Goal: Task Accomplishment & Management: Use online tool/utility

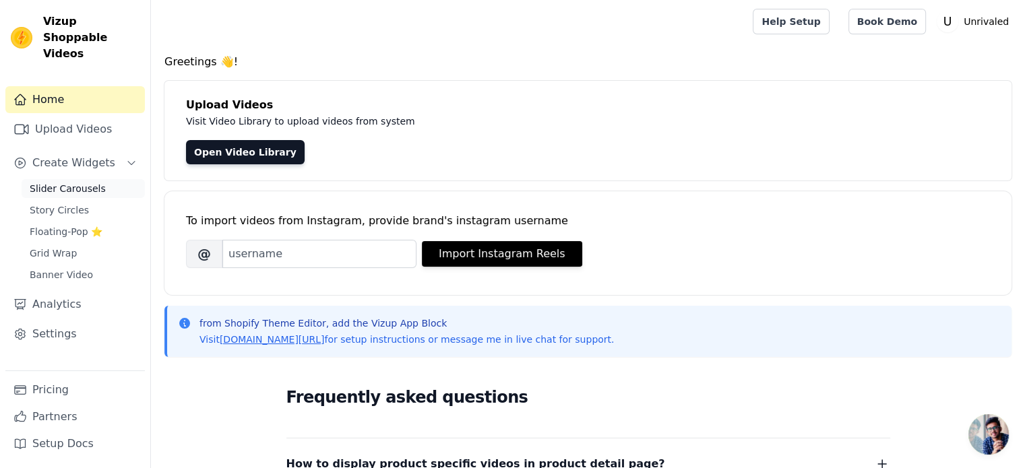
click at [98, 179] on link "Slider Carousels" at bounding box center [83, 188] width 123 height 19
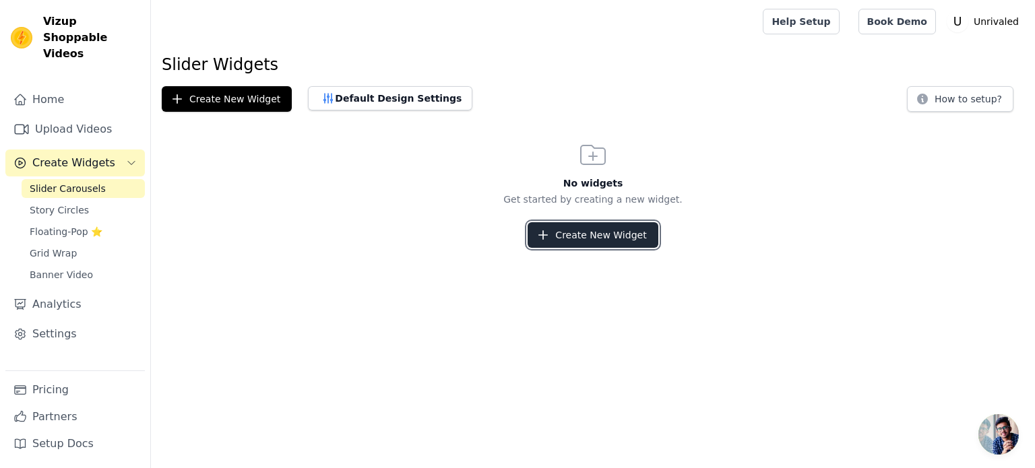
click at [600, 236] on button "Create New Widget" at bounding box center [593, 235] width 130 height 26
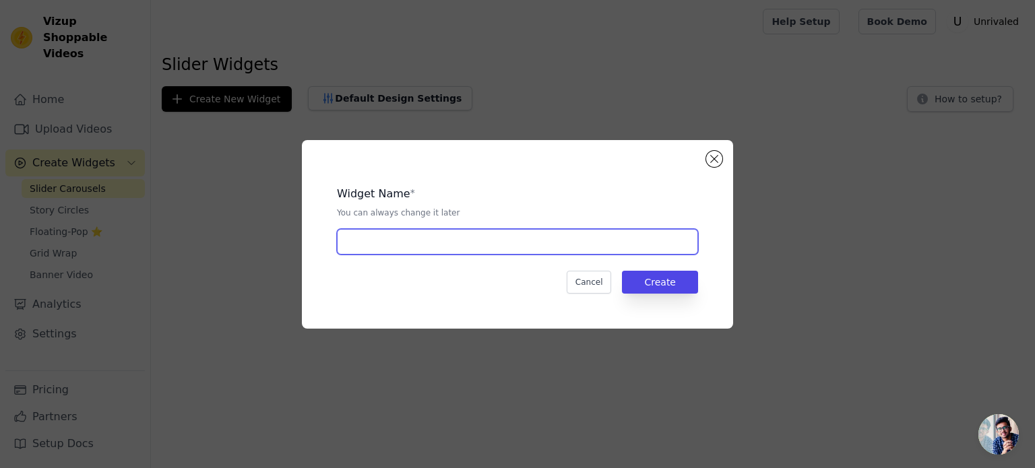
click at [358, 234] on input "text" at bounding box center [517, 242] width 361 height 26
type input "slider"
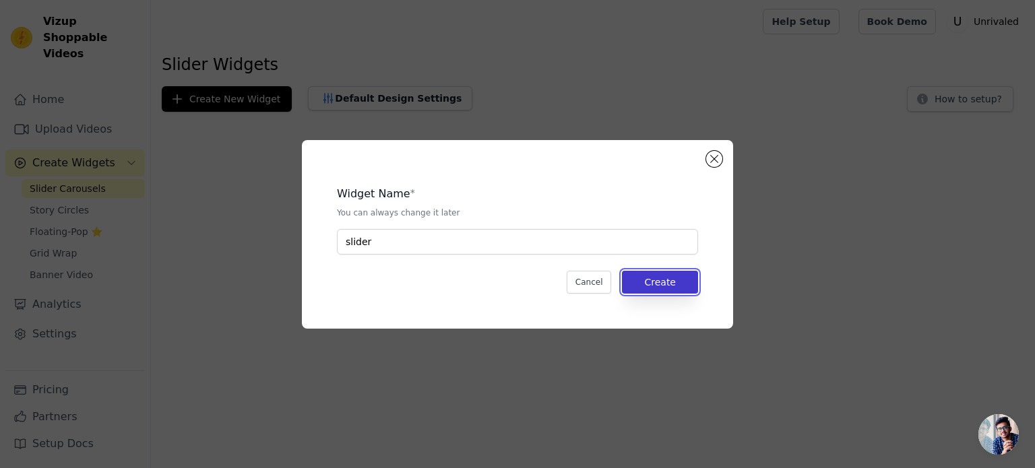
click at [689, 284] on button "Create" at bounding box center [660, 282] width 76 height 23
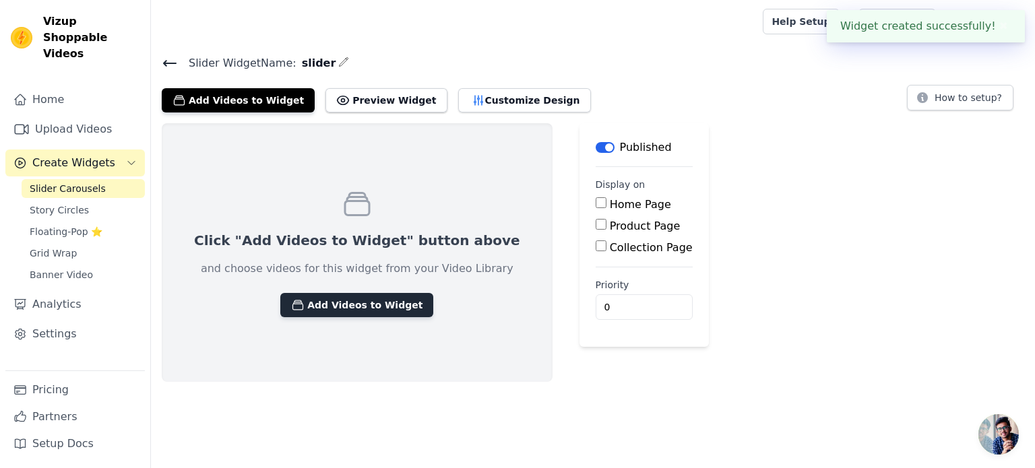
click at [383, 301] on button "Add Videos to Widget" at bounding box center [356, 305] width 153 height 24
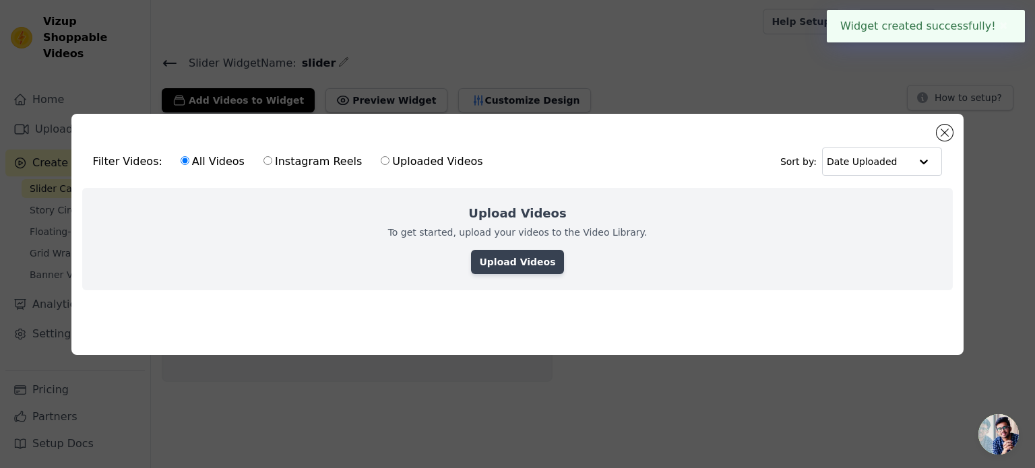
click at [520, 253] on link "Upload Videos" at bounding box center [517, 262] width 92 height 24
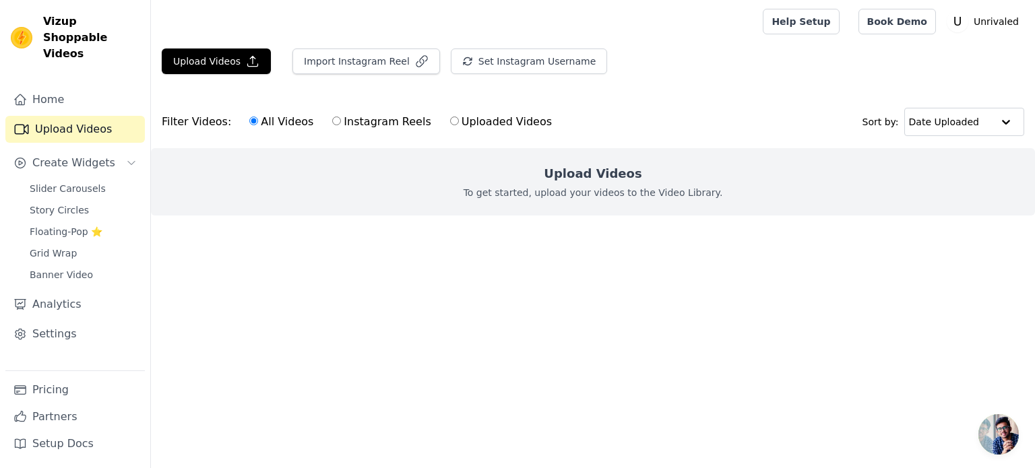
click at [381, 130] on div "All Videos Instagram Reels Uploaded Videos" at bounding box center [400, 121] width 317 height 31
click at [476, 123] on label "Uploaded Videos" at bounding box center [500, 122] width 103 height 18
click at [459, 123] on input "Uploaded Videos" at bounding box center [454, 121] width 9 height 9
radio input "true"
click at [213, 61] on button "Upload Videos" at bounding box center [216, 62] width 109 height 26
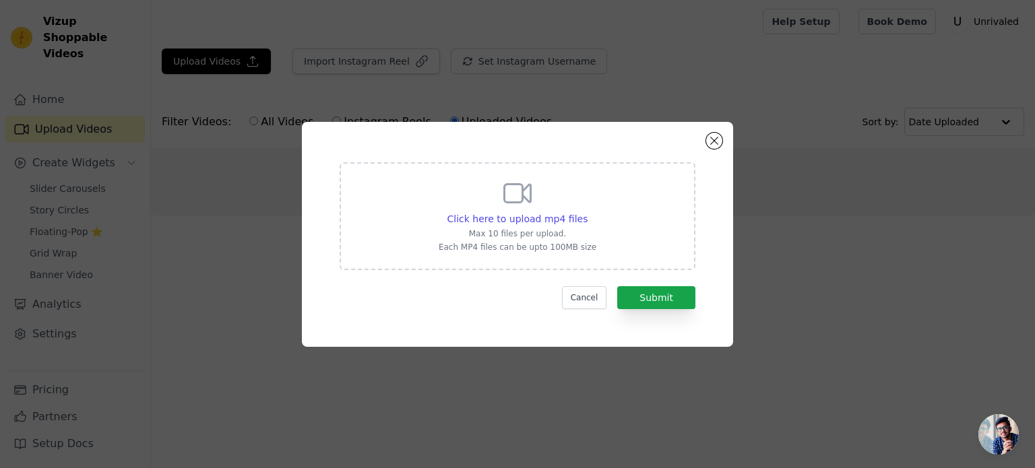
click at [582, 216] on div "Click here to upload mp4 files" at bounding box center [518, 218] width 158 height 13
click at [587, 212] on input "Click here to upload mp4 files Max 10 files per upload. Each MP4 files can be u…" at bounding box center [587, 212] width 1 height 1
type input "C:\fakepath\Copy of sapthapavoor0007official_bedfb8788a864227807f67319c318ac1.m…"
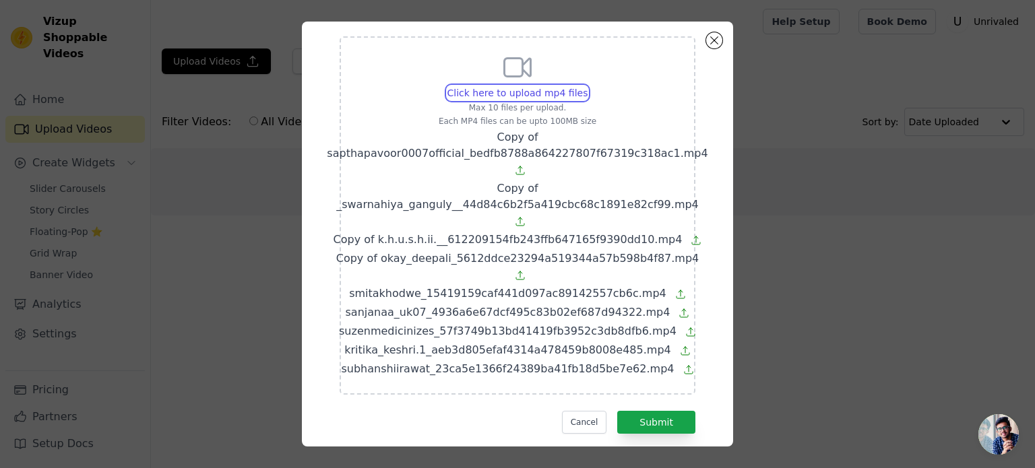
scroll to position [49, 0]
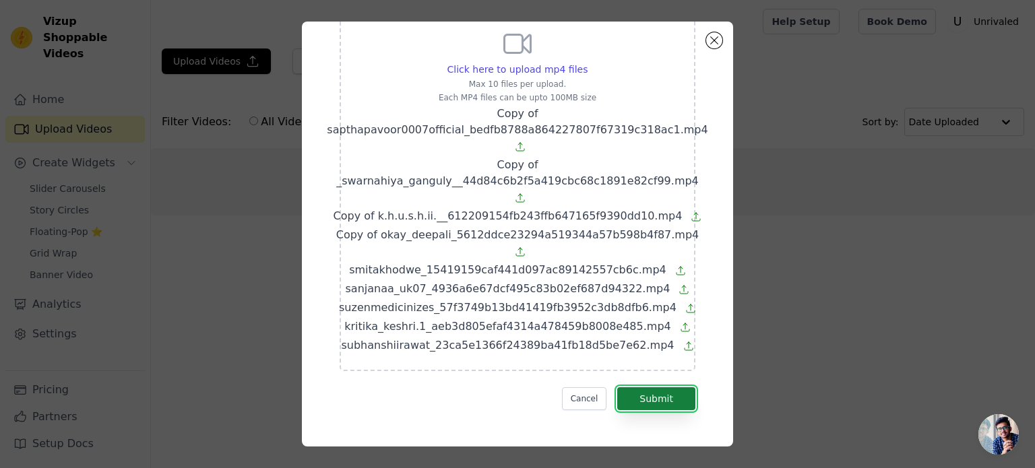
click at [644, 399] on button "Submit" at bounding box center [656, 398] width 78 height 23
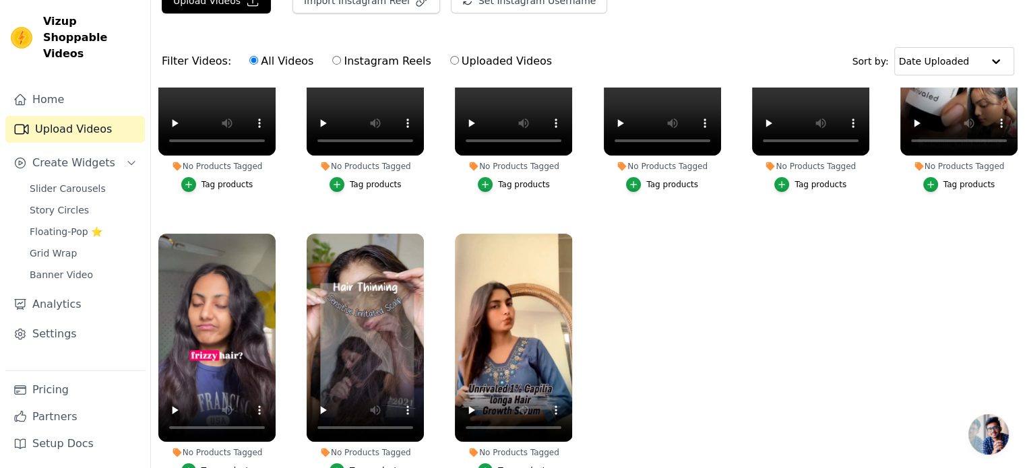
scroll to position [137, 0]
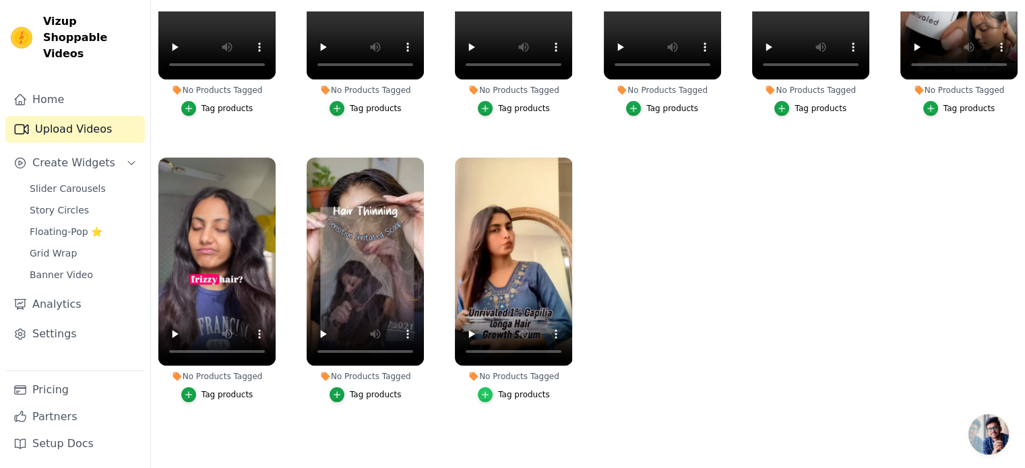
click at [487, 390] on icon "button" at bounding box center [484, 394] width 9 height 9
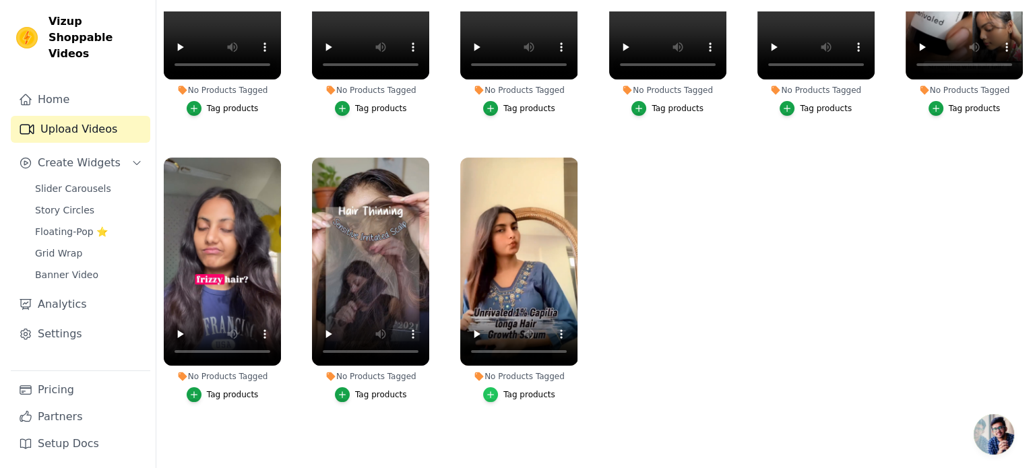
scroll to position [0, 0]
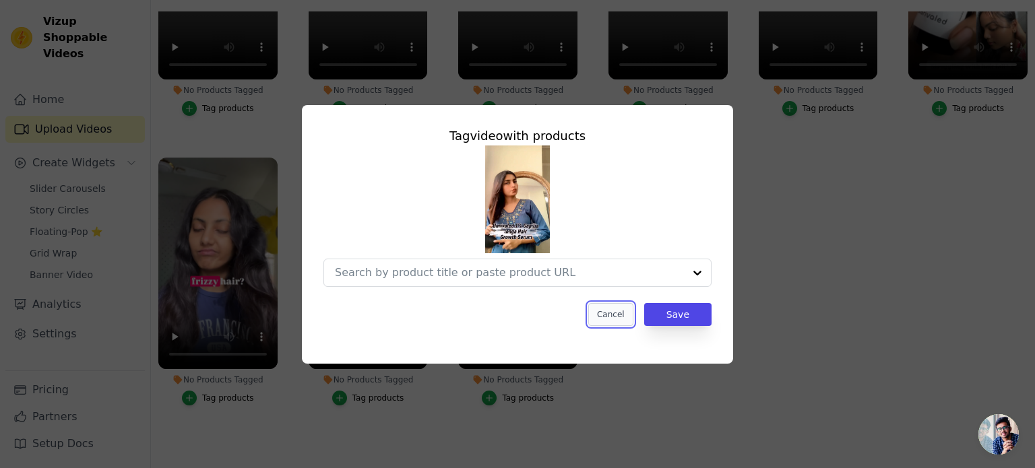
click at [617, 307] on button "Cancel" at bounding box center [610, 314] width 45 height 23
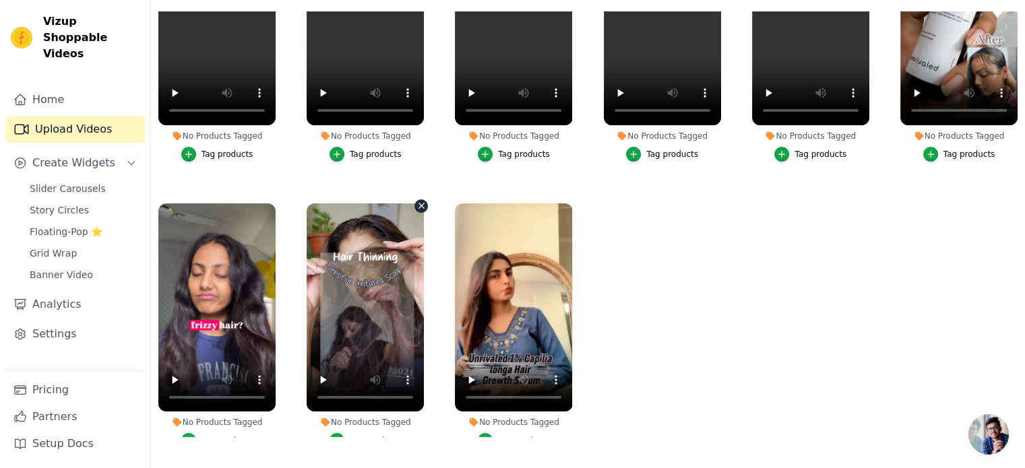
scroll to position [135, 0]
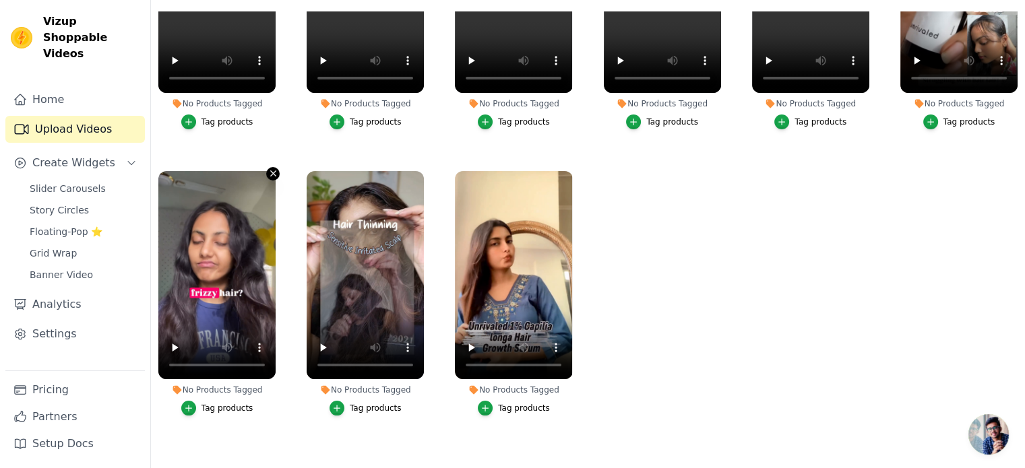
click at [270, 170] on icon "button" at bounding box center [273, 173] width 10 height 10
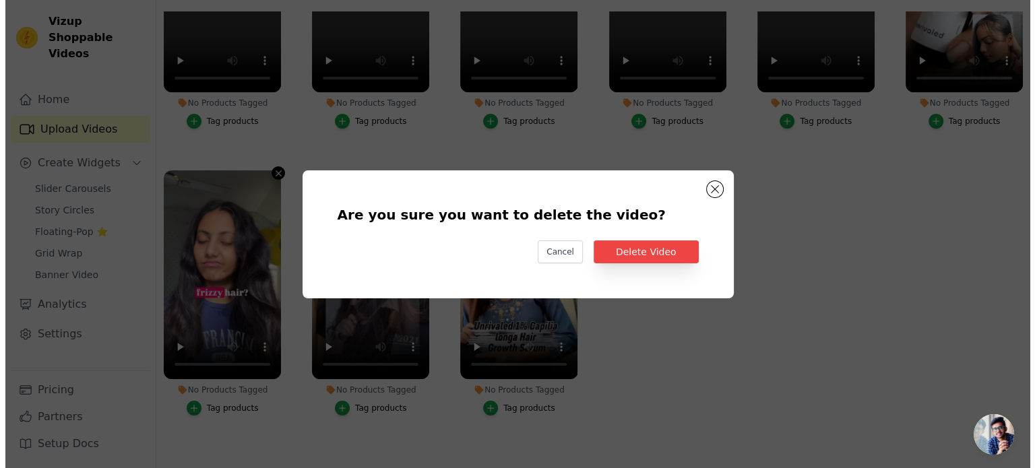
scroll to position [0, 0]
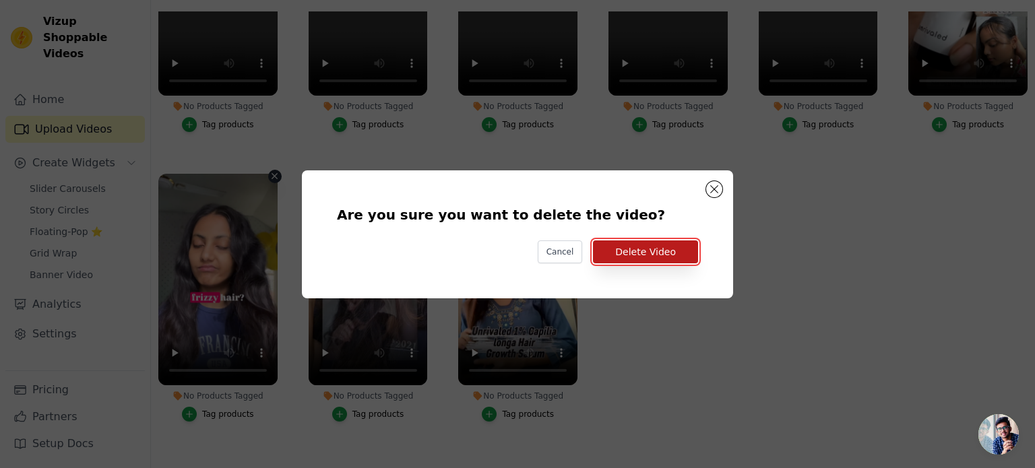
click at [625, 252] on button "Delete Video" at bounding box center [645, 252] width 105 height 23
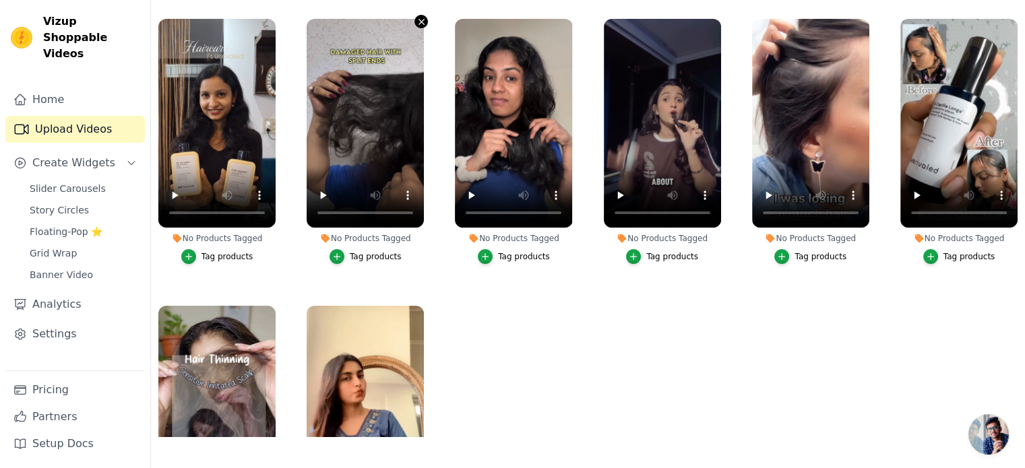
click at [416, 19] on icon "button" at bounding box center [421, 22] width 10 height 10
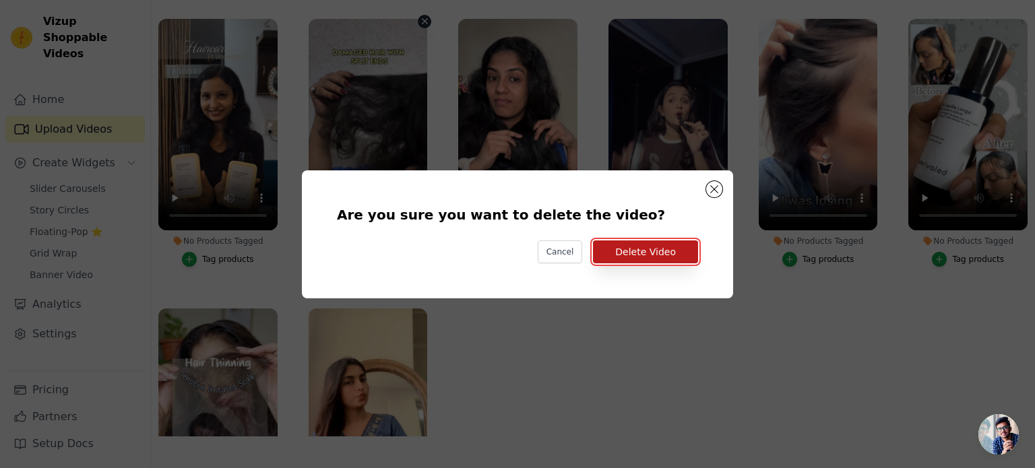
click at [668, 245] on button "Delete Video" at bounding box center [645, 252] width 105 height 23
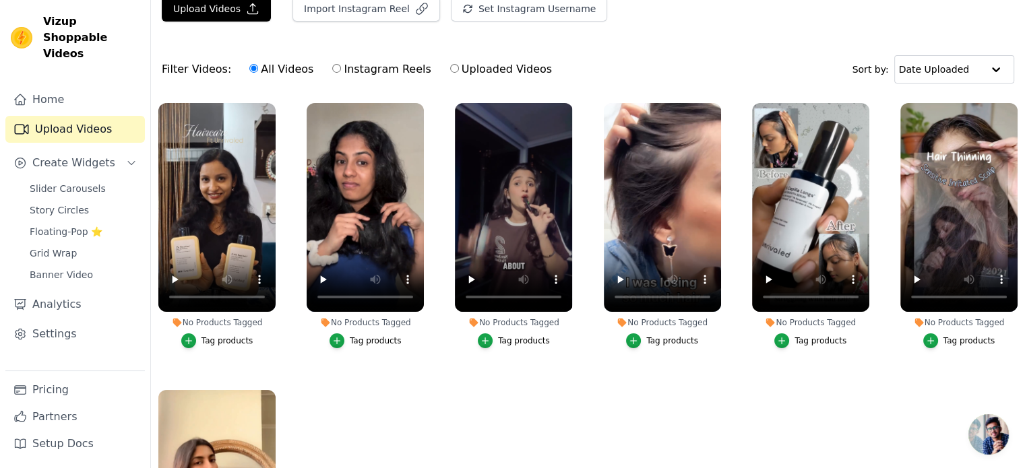
scroll to position [46, 0]
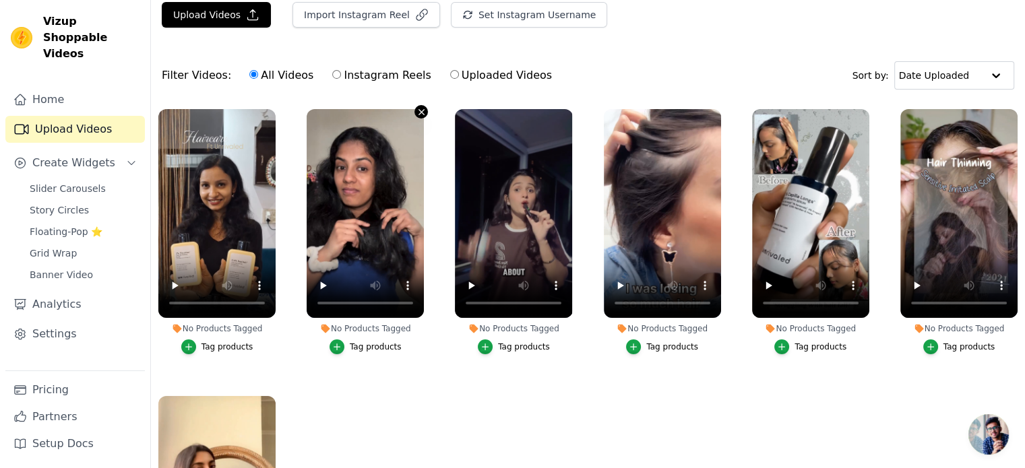
click at [418, 117] on button "No Products Tagged Tag products" at bounding box center [420, 111] width 13 height 13
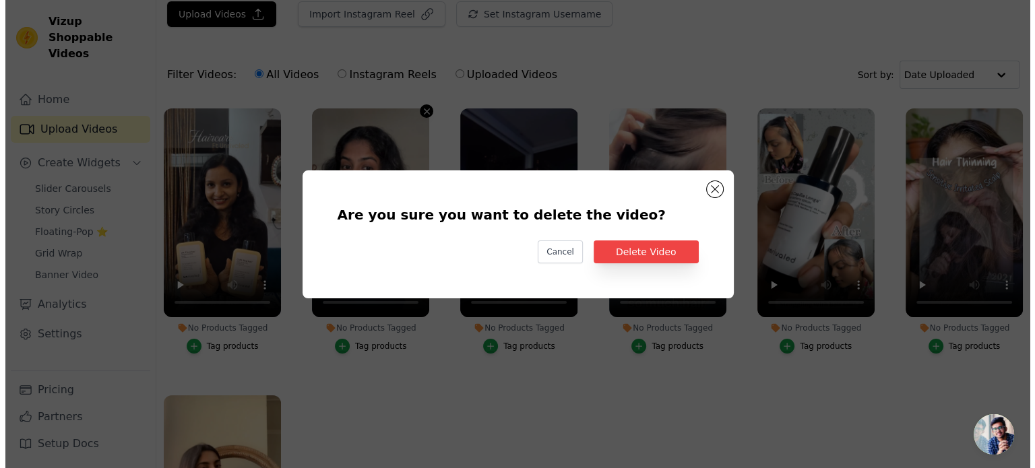
scroll to position [0, 0]
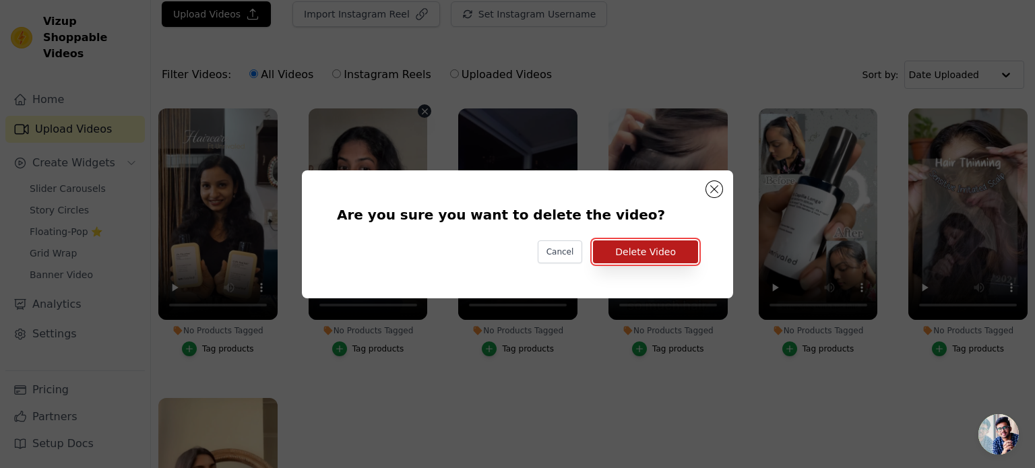
click at [636, 250] on button "Delete Video" at bounding box center [645, 252] width 105 height 23
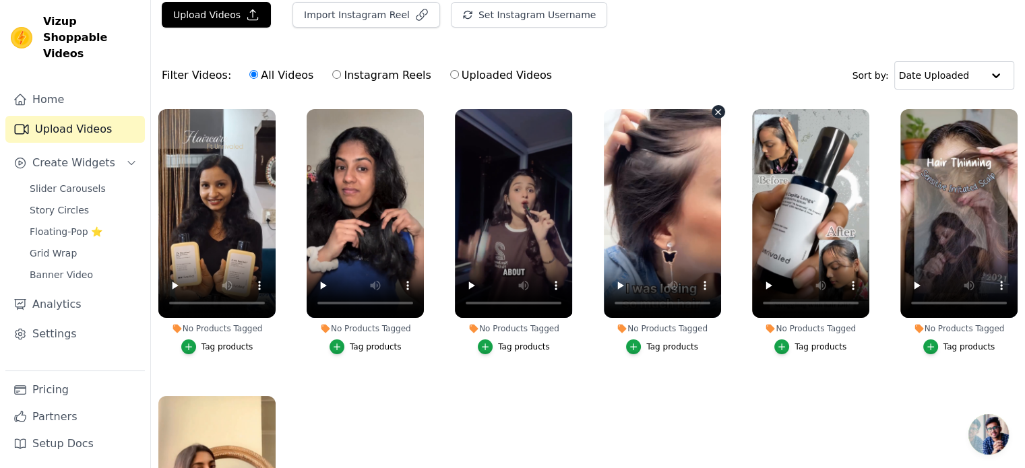
scroll to position [27, 0]
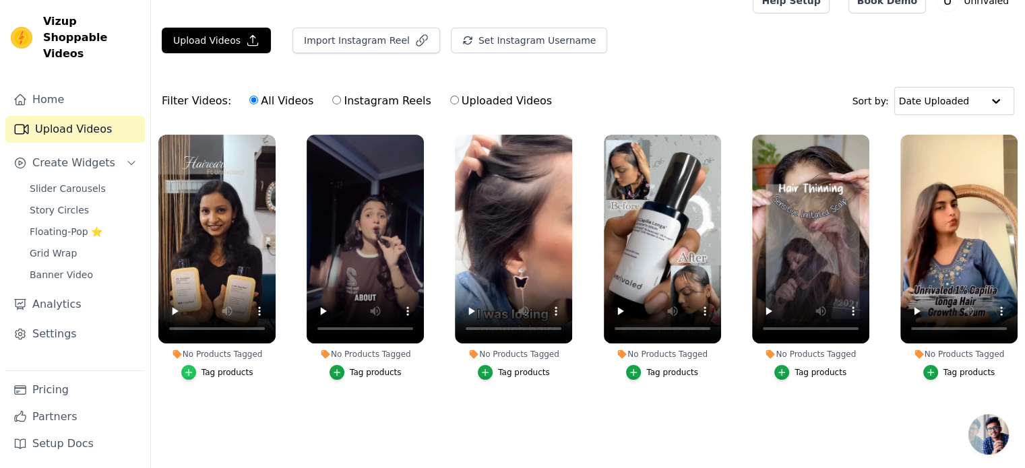
click at [185, 367] on div "button" at bounding box center [188, 372] width 15 height 15
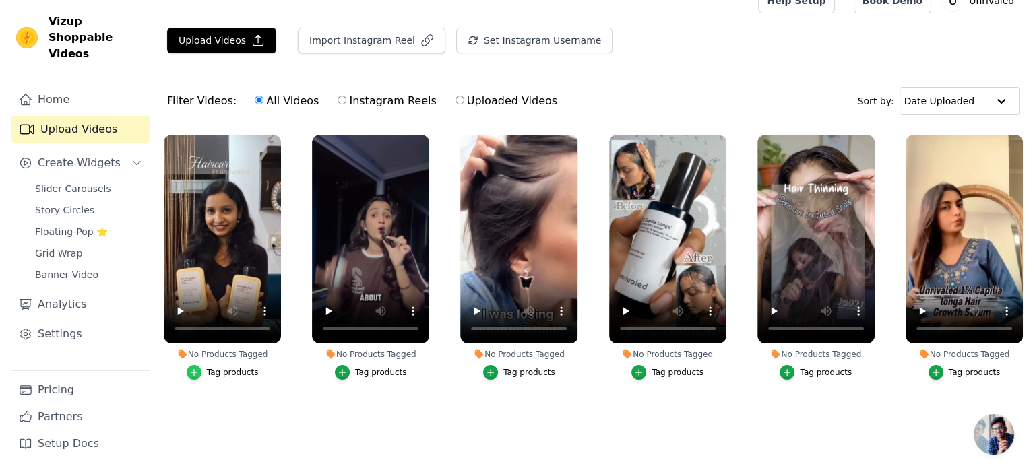
scroll to position [0, 0]
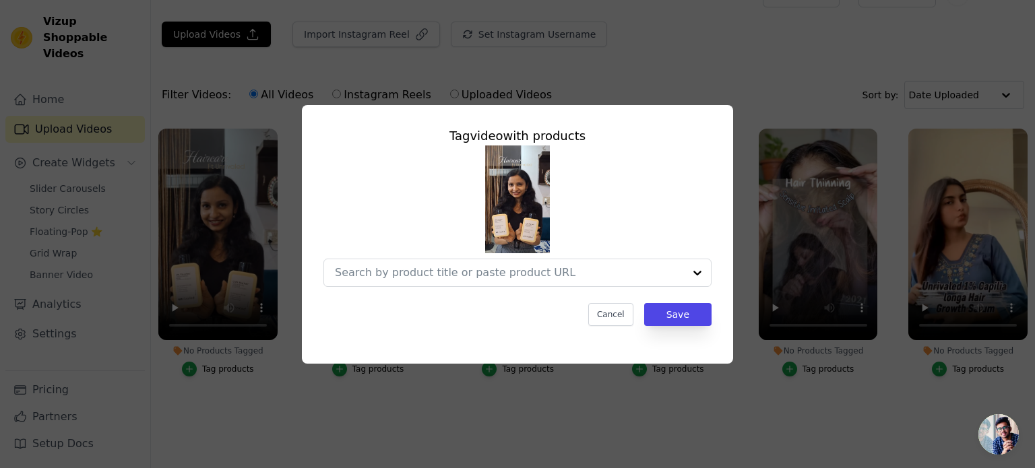
click at [231, 406] on div "Tag video with products Cancel Save" at bounding box center [517, 234] width 1035 height 468
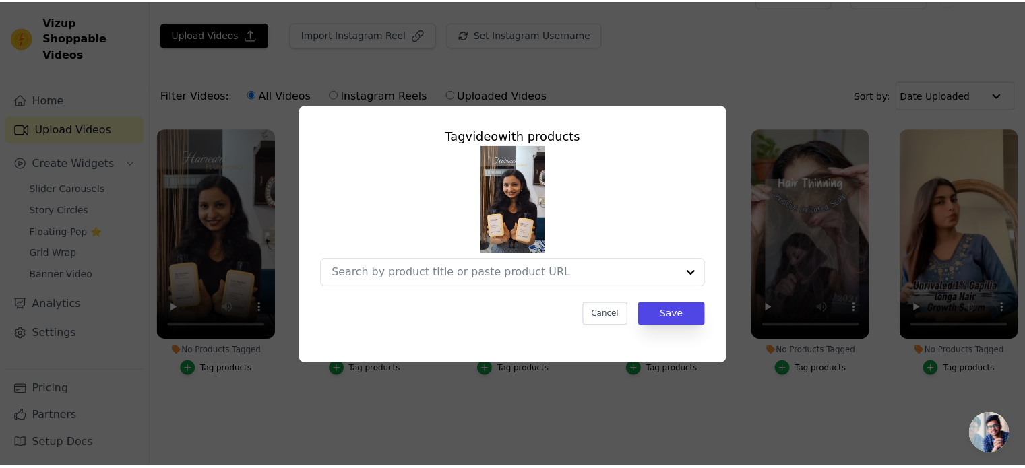
scroll to position [27, 0]
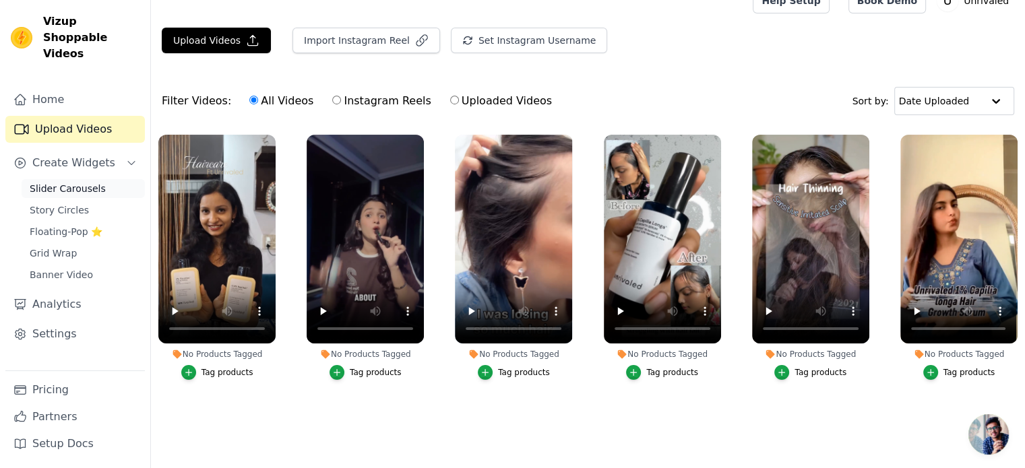
click at [67, 182] on span "Slider Carousels" at bounding box center [68, 188] width 76 height 13
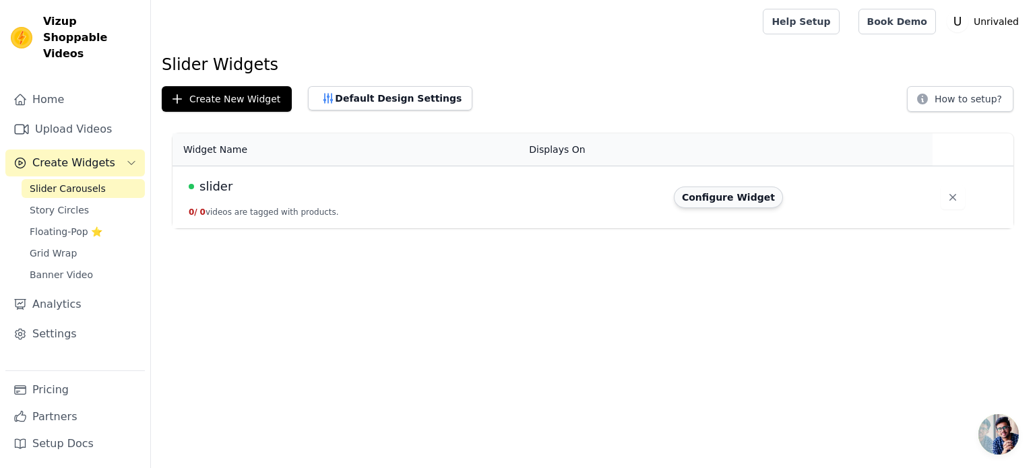
click at [704, 200] on button "Configure Widget" at bounding box center [728, 198] width 109 height 22
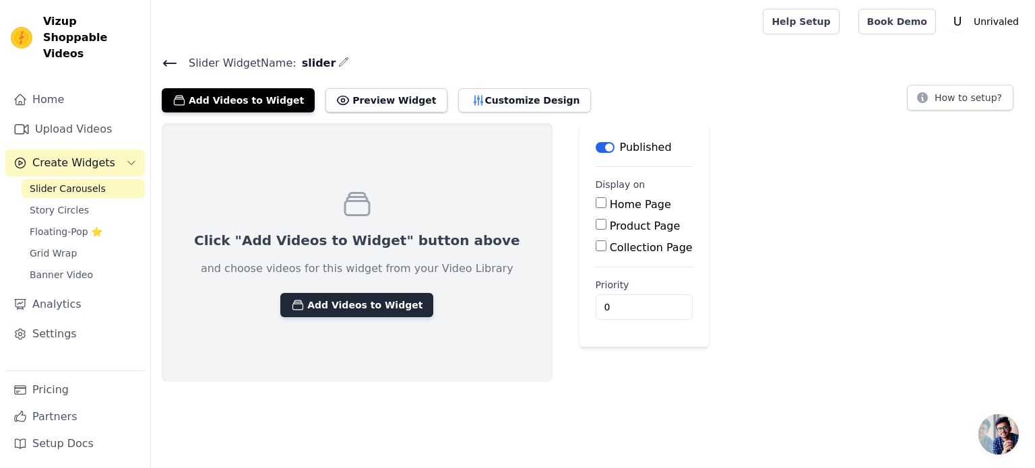
click at [344, 300] on button "Add Videos to Widget" at bounding box center [356, 305] width 153 height 24
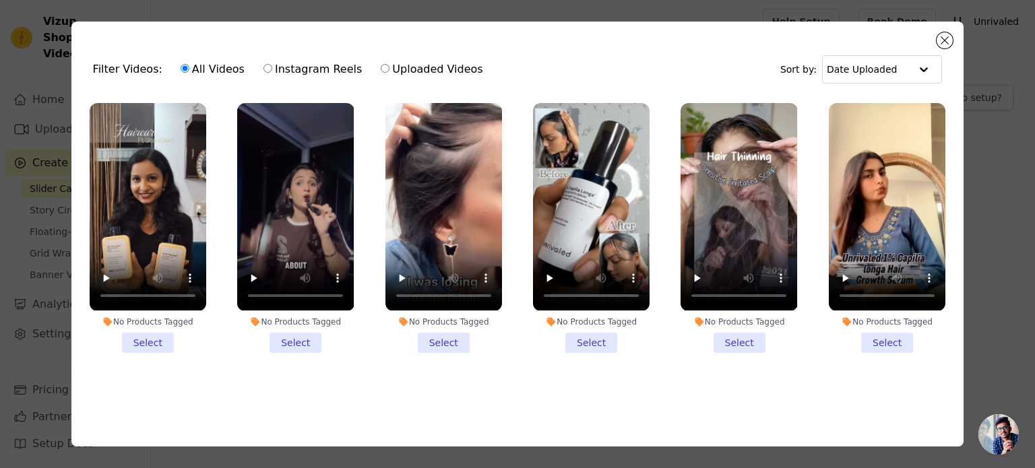
click at [154, 336] on li "No Products Tagged Select" at bounding box center [148, 227] width 117 height 249
click at [0, 0] on input "No Products Tagged Select" at bounding box center [0, 0] width 0 height 0
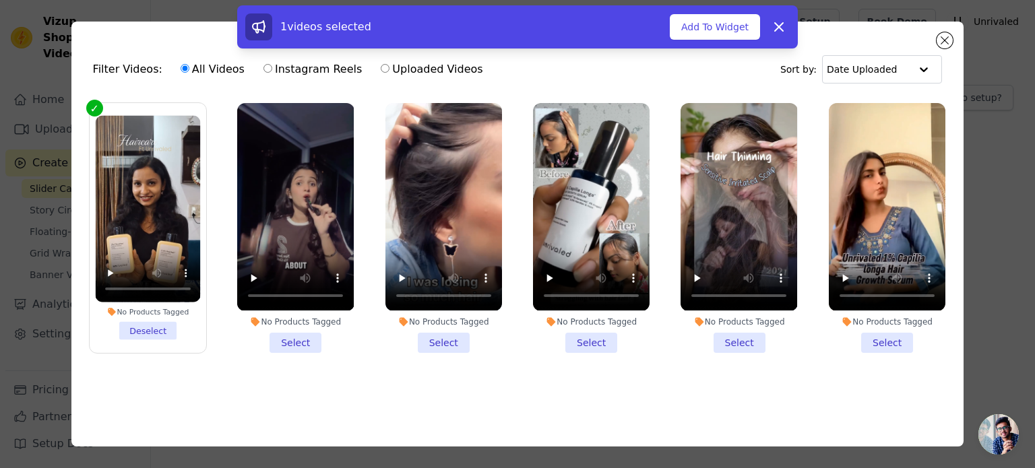
drag, startPoint x: 292, startPoint y: 338, endPoint x: 324, endPoint y: 338, distance: 31.7
click at [293, 338] on li "No Products Tagged Select" at bounding box center [295, 227] width 117 height 249
click at [0, 0] on input "No Products Tagged Select" at bounding box center [0, 0] width 0 height 0
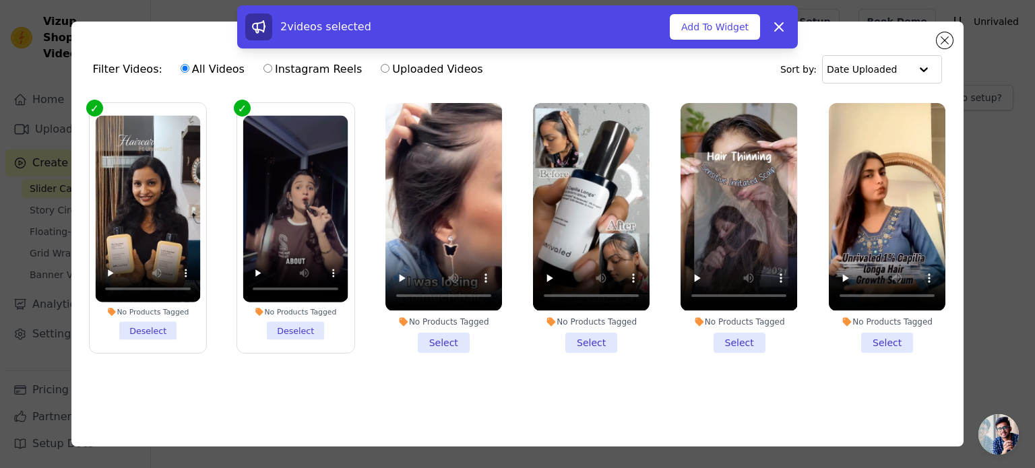
click at [423, 340] on li "No Products Tagged Select" at bounding box center [443, 227] width 117 height 249
click at [0, 0] on input "No Products Tagged Select" at bounding box center [0, 0] width 0 height 0
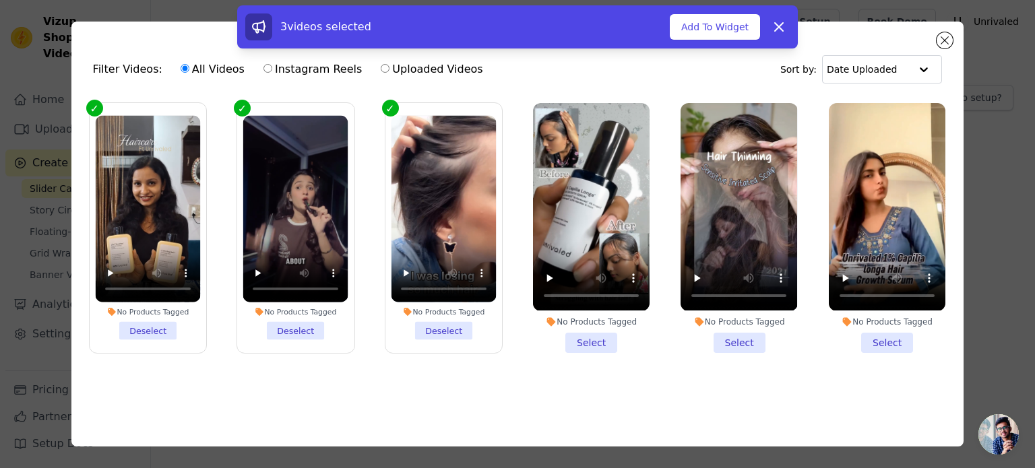
click at [569, 334] on li "No Products Tagged Select" at bounding box center [591, 227] width 117 height 249
click at [0, 0] on input "No Products Tagged Select" at bounding box center [0, 0] width 0 height 0
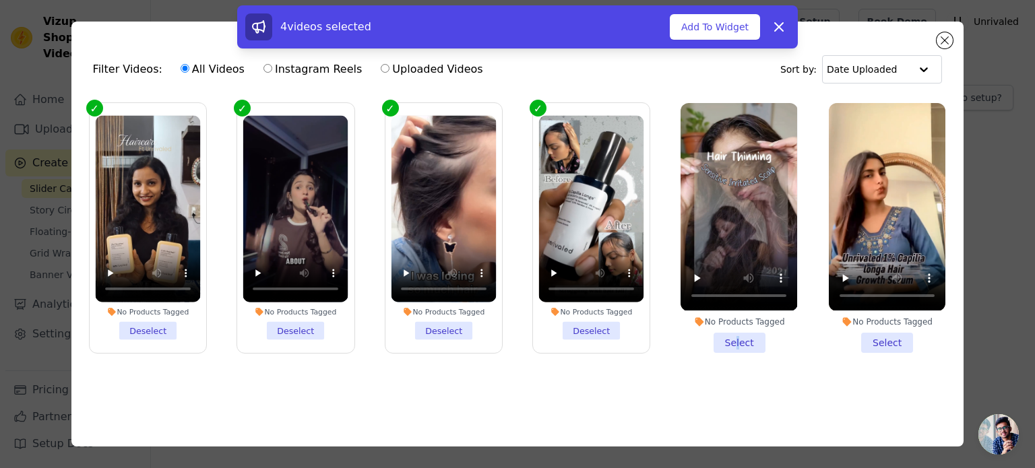
click at [731, 339] on li "No Products Tagged Select" at bounding box center [739, 227] width 117 height 249
click at [893, 340] on li "No Products Tagged Select" at bounding box center [887, 227] width 117 height 249
click at [0, 0] on input "No Products Tagged Select" at bounding box center [0, 0] width 0 height 0
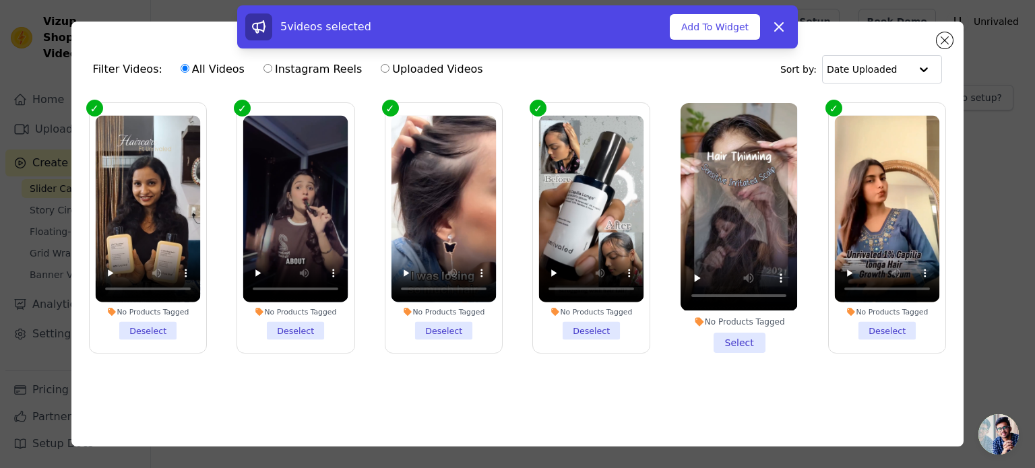
click at [740, 342] on li "No Products Tagged Select" at bounding box center [739, 227] width 117 height 249
click at [0, 0] on input "No Products Tagged Select" at bounding box center [0, 0] width 0 height 0
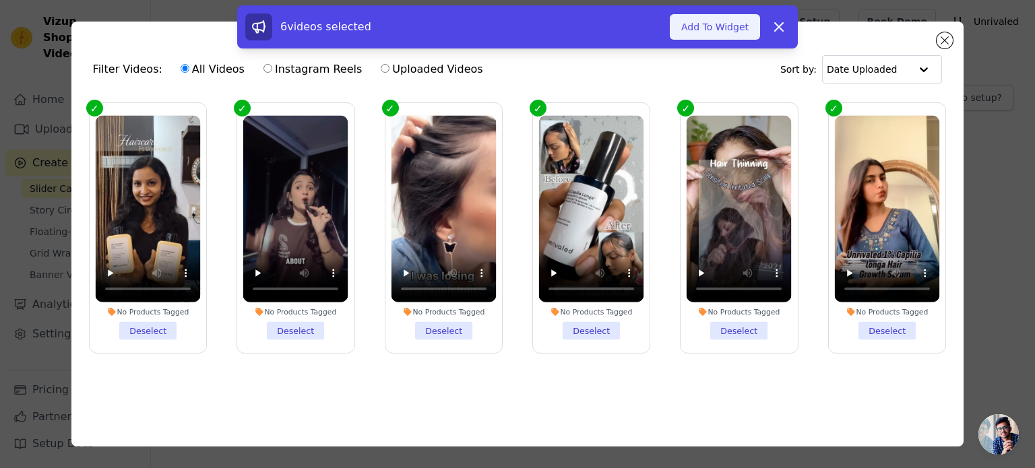
click at [701, 21] on button "Add To Widget" at bounding box center [715, 27] width 90 height 26
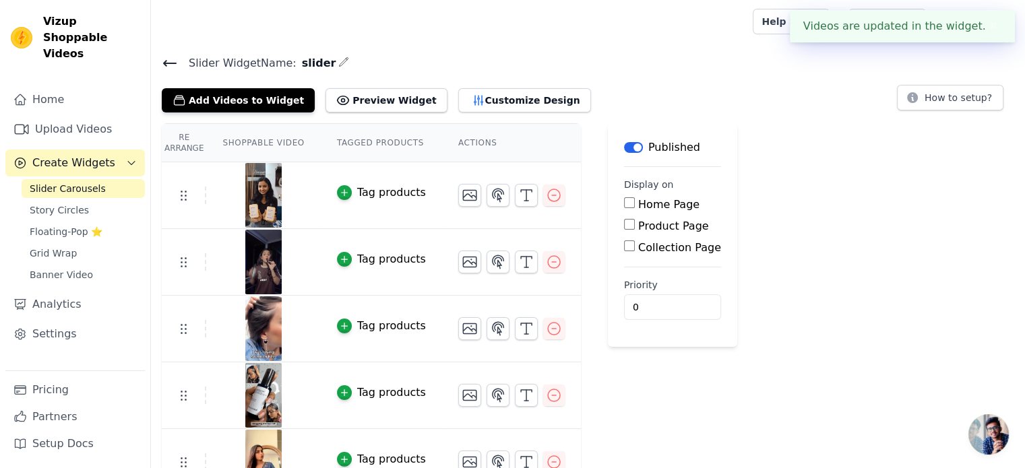
click at [624, 200] on input "Home Page" at bounding box center [629, 202] width 11 height 11
checkbox input "true"
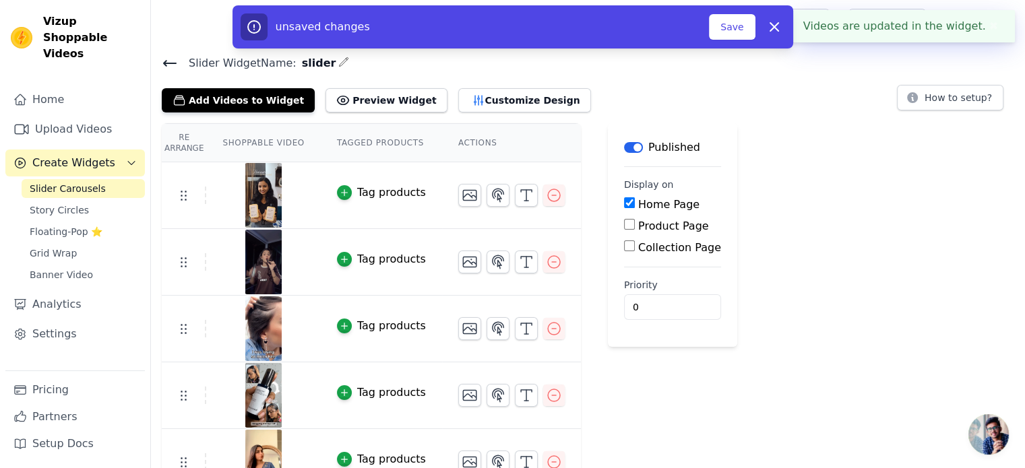
click at [624, 222] on input "Product Page" at bounding box center [629, 224] width 11 height 11
checkbox input "true"
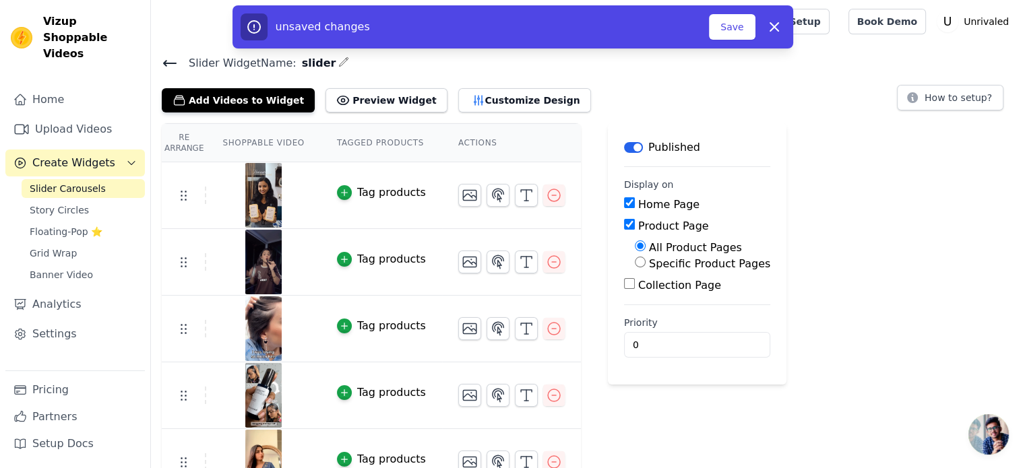
click at [635, 269] on div "Specific Product Pages" at bounding box center [702, 264] width 135 height 16
click at [635, 266] on input "Specific Product Pages" at bounding box center [640, 262] width 11 height 11
radio input "true"
click at [624, 331] on input "Collection Page" at bounding box center [629, 328] width 11 height 11
checkbox input "true"
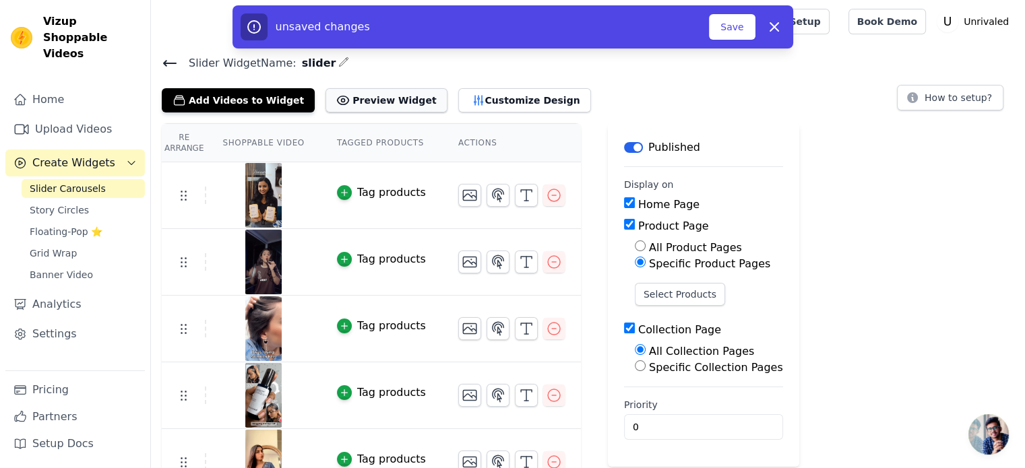
click at [362, 105] on button "Preview Widget" at bounding box center [385, 100] width 121 height 24
